Goal: Task Accomplishment & Management: Manage account settings

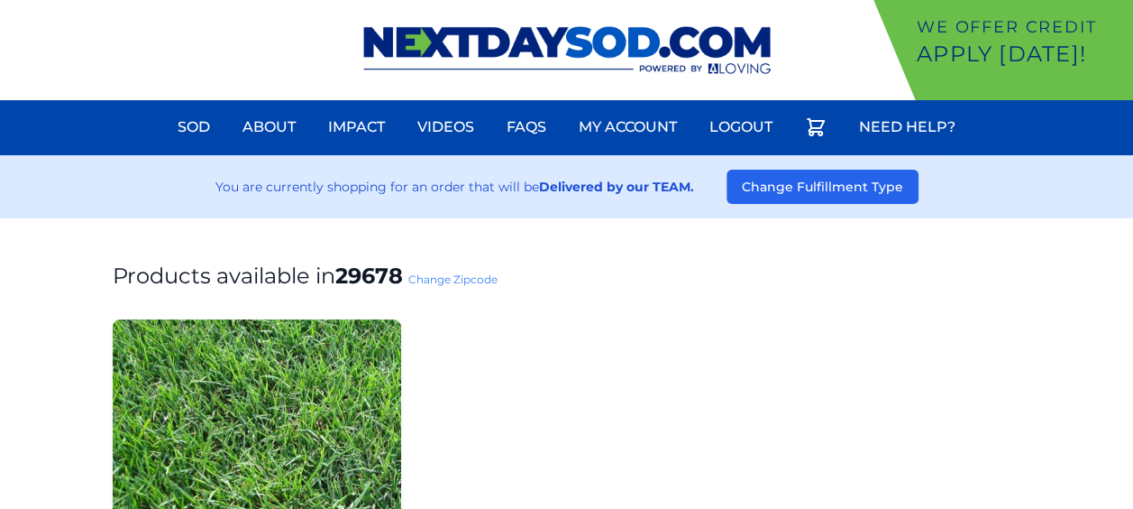
click at [852, 206] on div "You are currently shopping for an order that will be Delivered by our TEAM. Cha…" at bounding box center [566, 186] width 1133 height 63
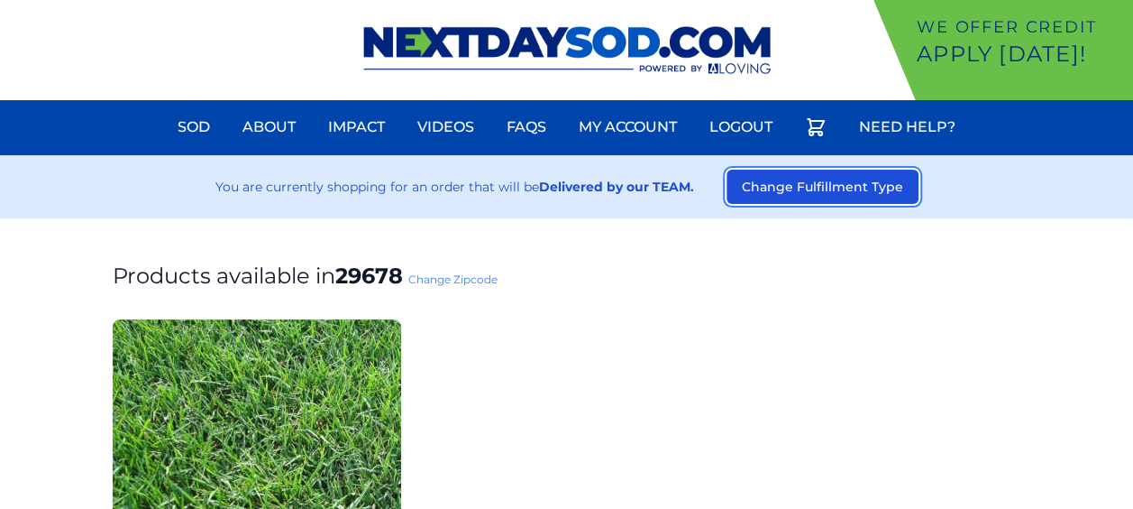
click at [850, 195] on button "Change Fulfillment Type" at bounding box center [823, 187] width 192 height 34
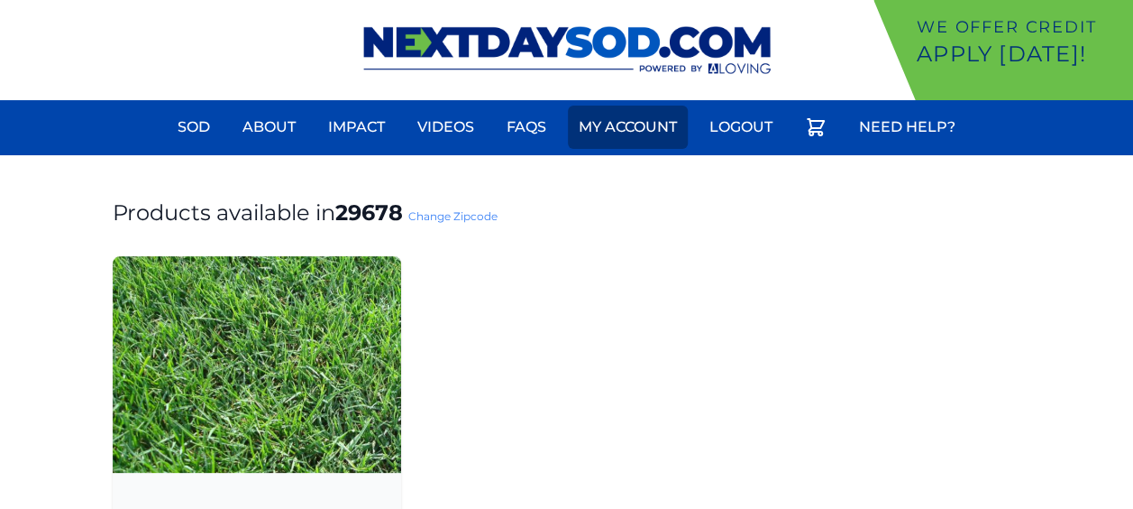
click at [644, 123] on link "My Account" at bounding box center [628, 126] width 120 height 43
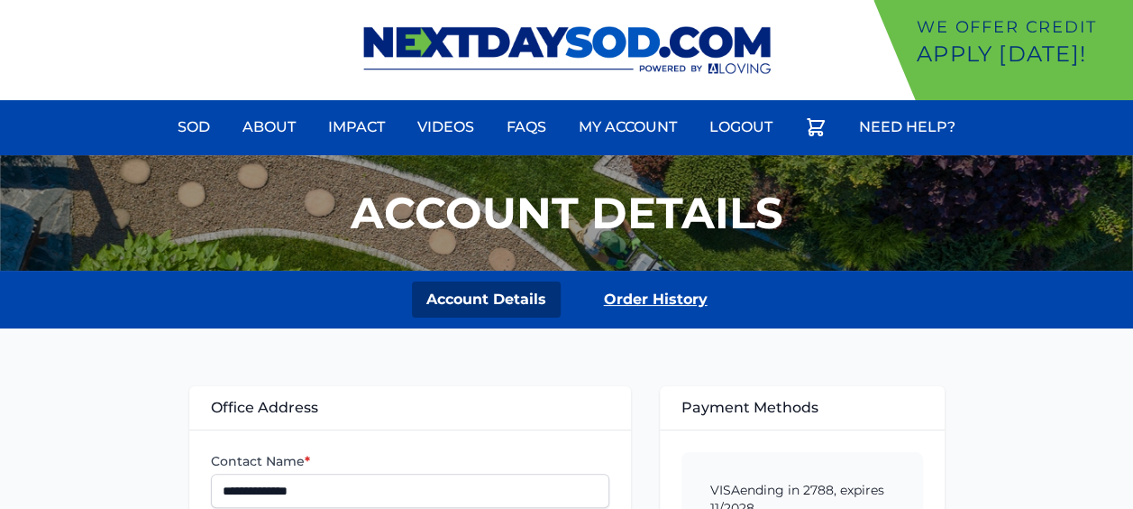
click at [680, 298] on link "Order History" at bounding box center [656, 299] width 133 height 36
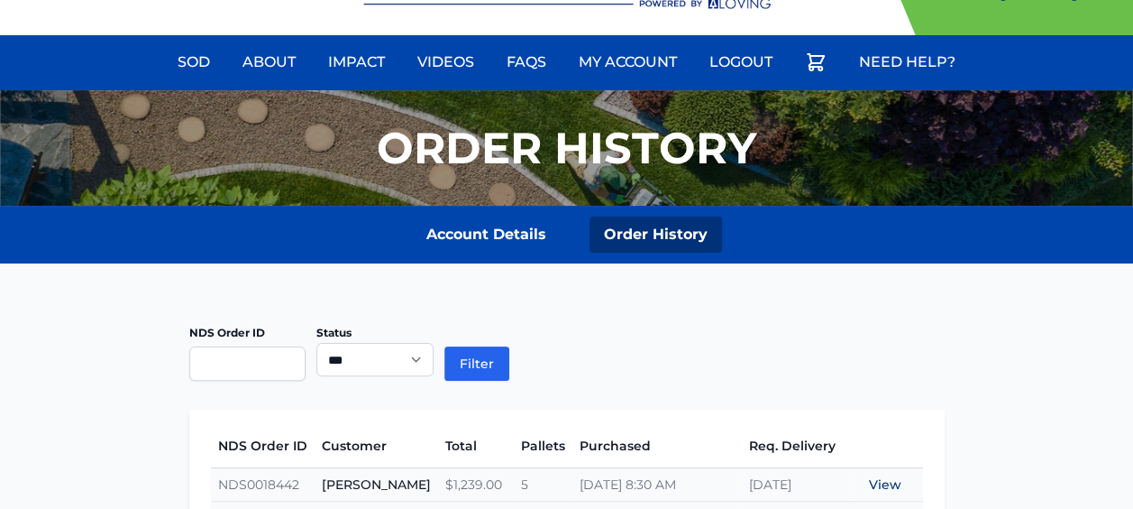
scroll to position [49, 0]
